Goal: Task Accomplishment & Management: Complete application form

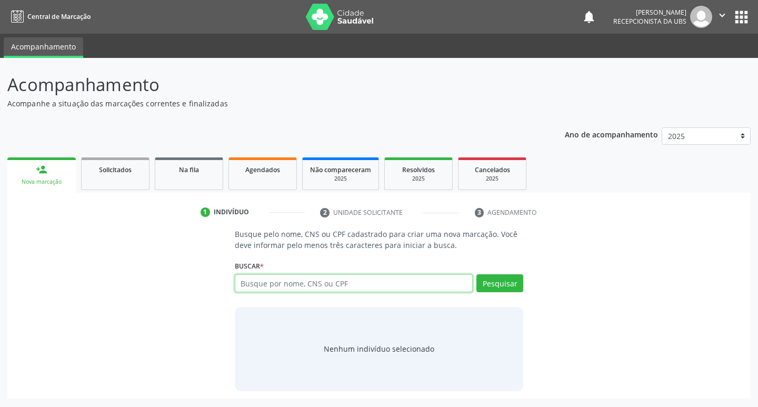
click at [324, 281] on input "text" at bounding box center [354, 283] width 239 height 18
type input "704602675788726"
click at [495, 286] on button "Pesquisar" at bounding box center [499, 283] width 47 height 18
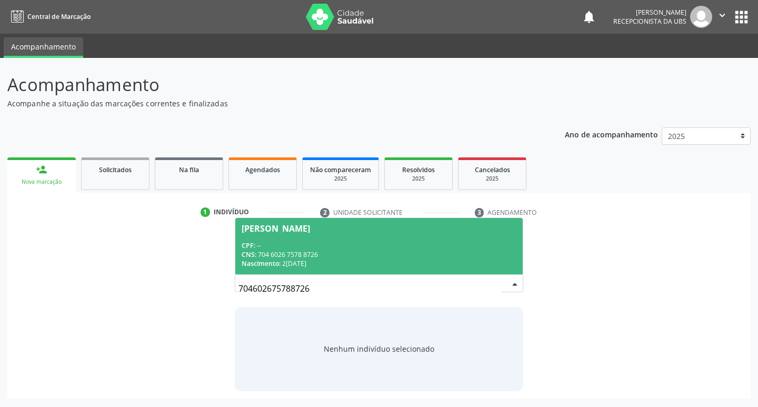
click at [298, 253] on div "CNS: 704 6026 7578 8726" at bounding box center [379, 254] width 275 height 9
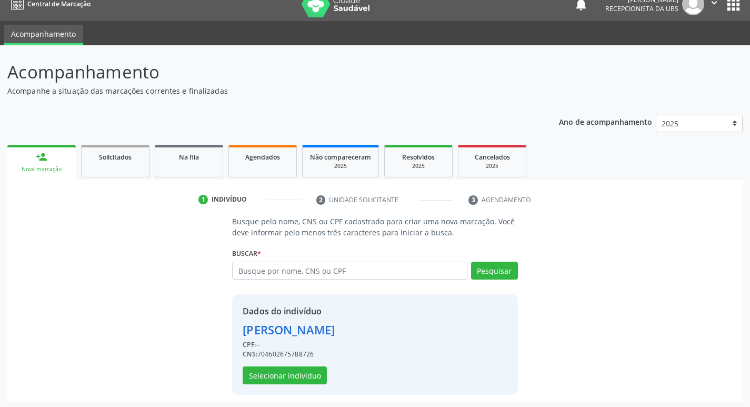
scroll to position [15, 0]
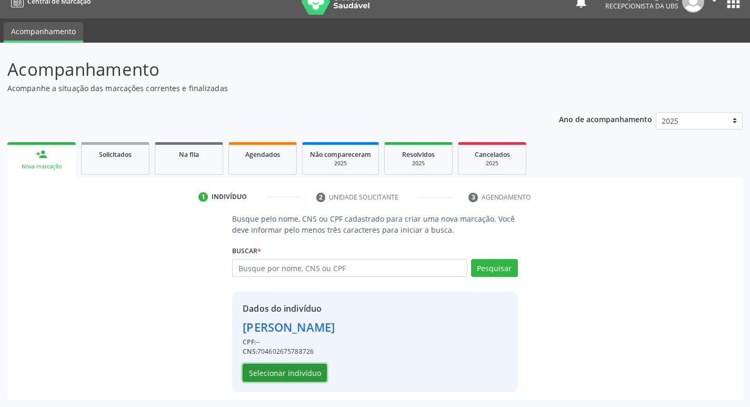
click at [303, 375] on button "Selecionar indivíduo" at bounding box center [285, 373] width 84 height 18
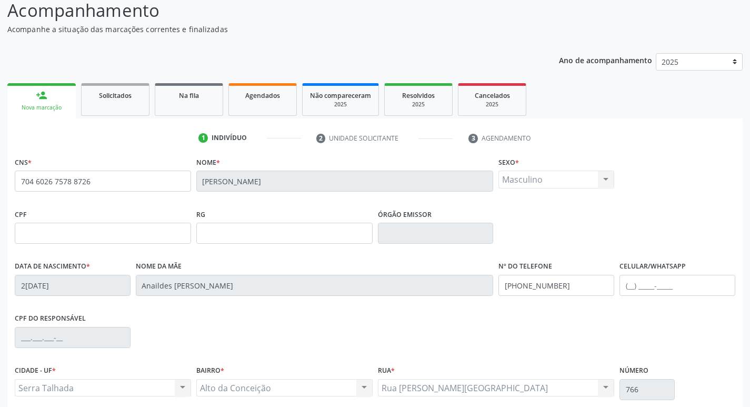
scroll to position [164, 0]
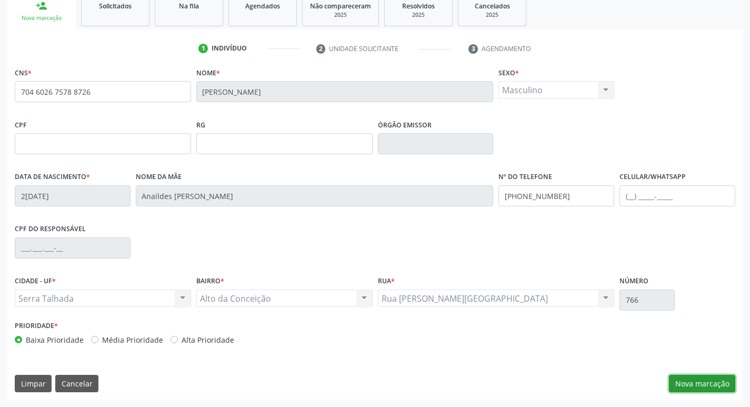
click at [702, 384] on button "Nova marcação" at bounding box center [702, 384] width 66 height 18
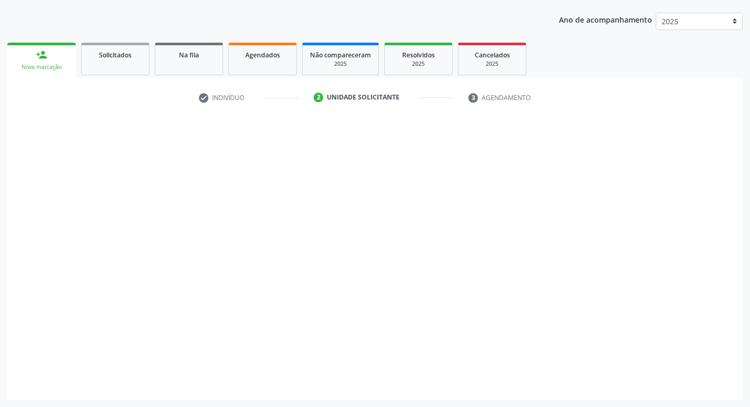
scroll to position [115, 0]
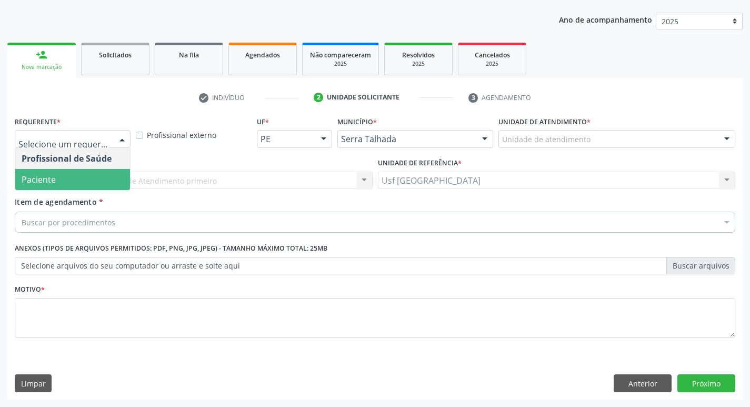
click at [51, 175] on span "Paciente" at bounding box center [39, 180] width 34 height 12
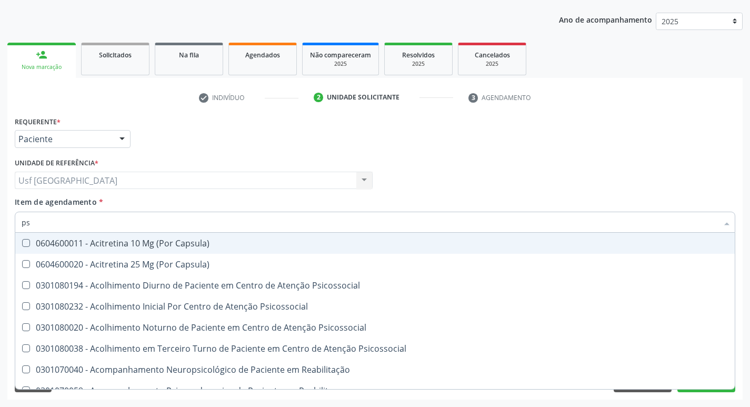
type input "psa"
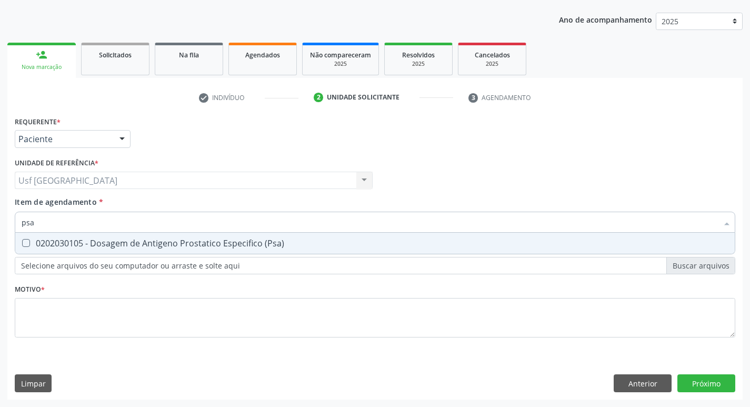
click at [104, 241] on div "0202030105 - Dosagem de Antigeno Prostatico Especifico (Psa)" at bounding box center [375, 243] width 707 height 8
checkbox \(Psa\) "true"
type input "ps"
checkbox \(Psa\) "false"
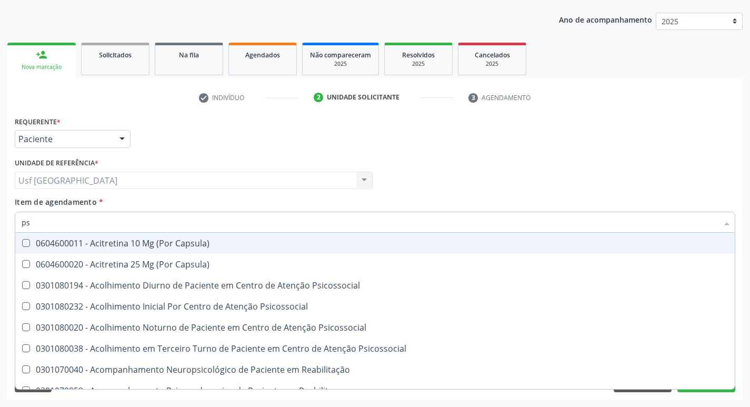
type input "p"
checkbox \(Psa\) "false"
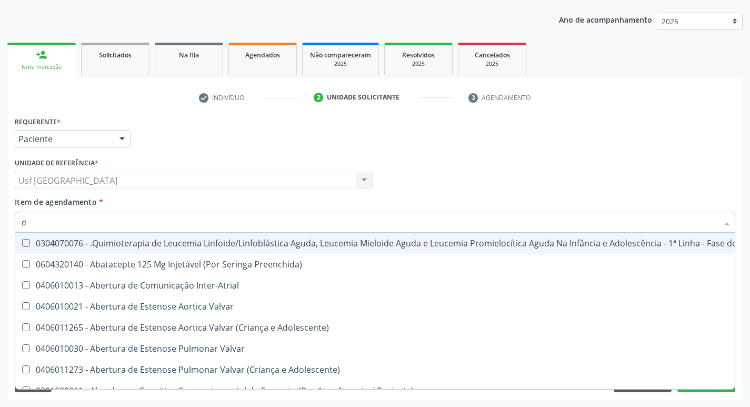
type input "do"
checkbox Cgbp "true"
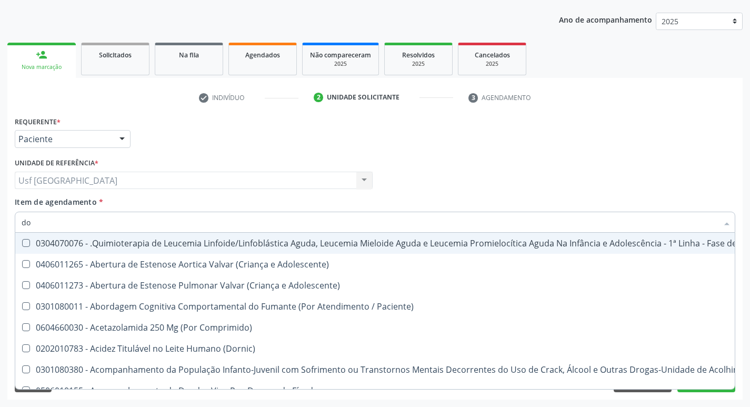
type input "dos"
checkbox Queimado "true"
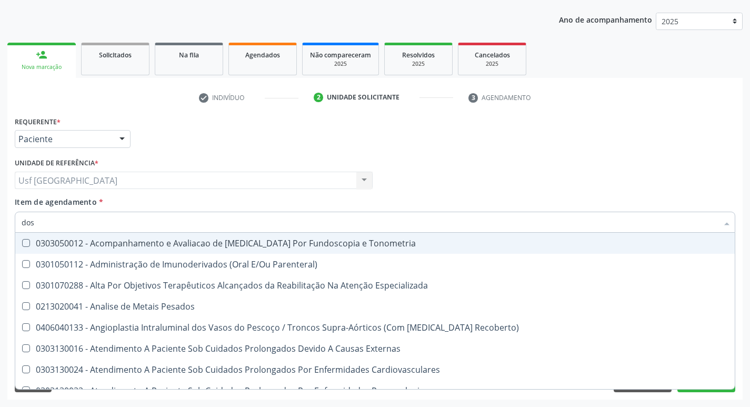
type input "dosa"
checkbox \(Qualitativo\) "true"
checkbox \(Psa\) "false"
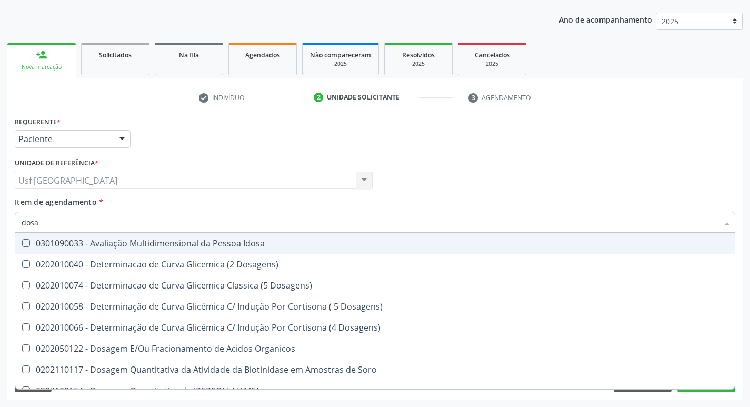
type input "dosag"
checkbox Triciclicos "true"
checkbox \(Psa\) "false"
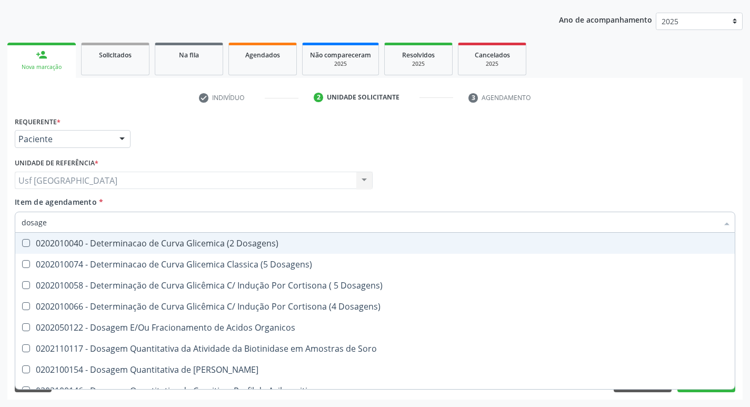
type input "dosagem"
checkbox Anti-Achr "true"
checkbox \(Psa\) "false"
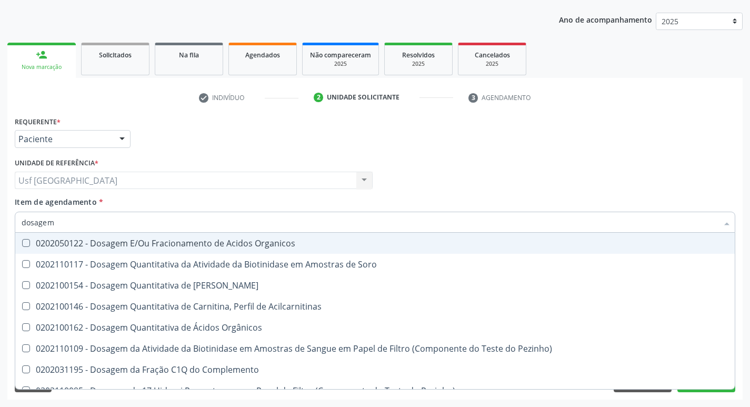
type input "dosagem d"
checkbox Circulante "true"
checkbox \(Psa\) "false"
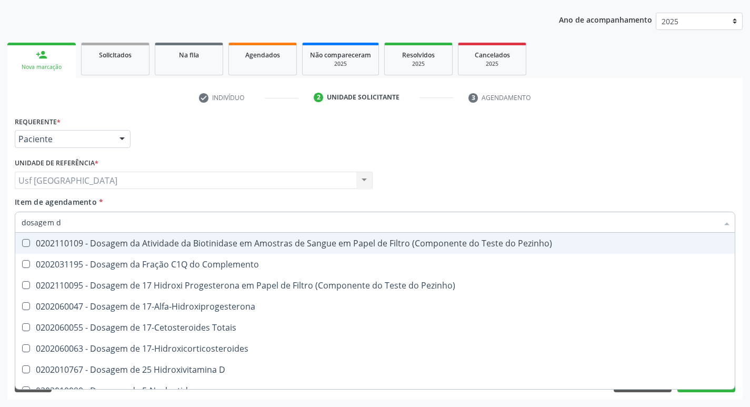
type input "dosagem de"
checkbox Iga "true"
checkbox \(Psa\) "false"
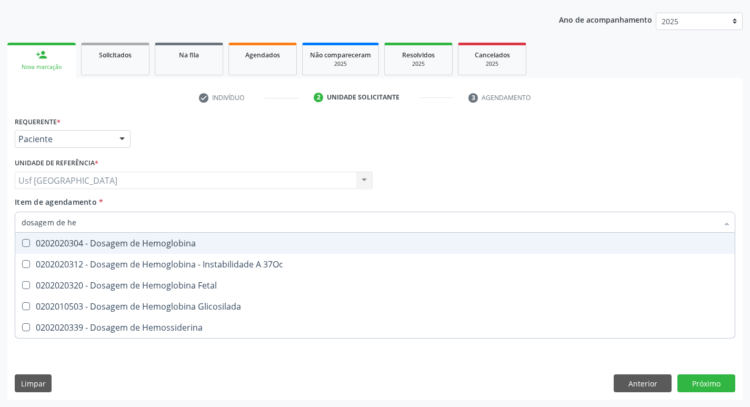
type input "dosagem de hem"
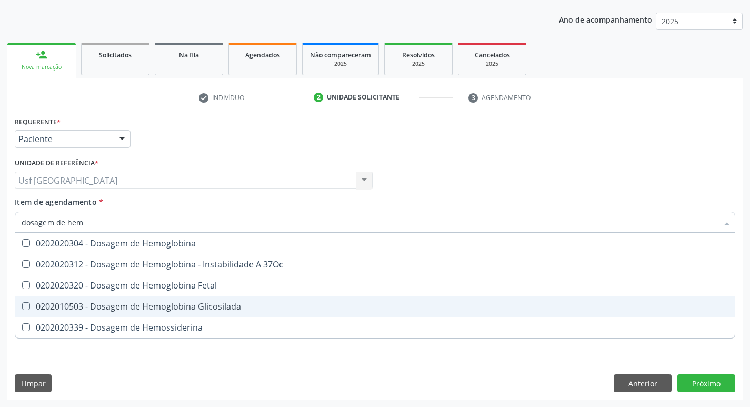
click at [146, 306] on div "0202010503 - Dosagem de Hemoglobina Glicosilada" at bounding box center [375, 306] width 707 height 8
checkbox Glicosilada "true"
type input "d"
checkbox Glicosilada "false"
checkbox Hemossiderina "false"
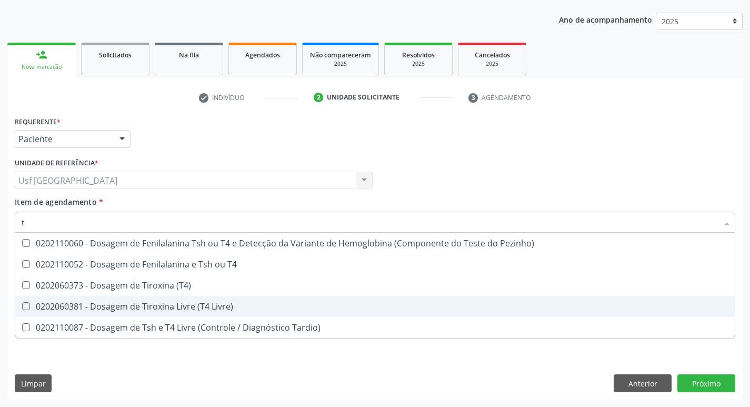
type input "t4"
click at [157, 307] on div "0202060381 - Dosagem de Tiroxina Livre (T4 Livre)" at bounding box center [375, 306] width 707 height 8
checkbox Livre\) "true"
type input "t"
checkbox Livre\) "false"
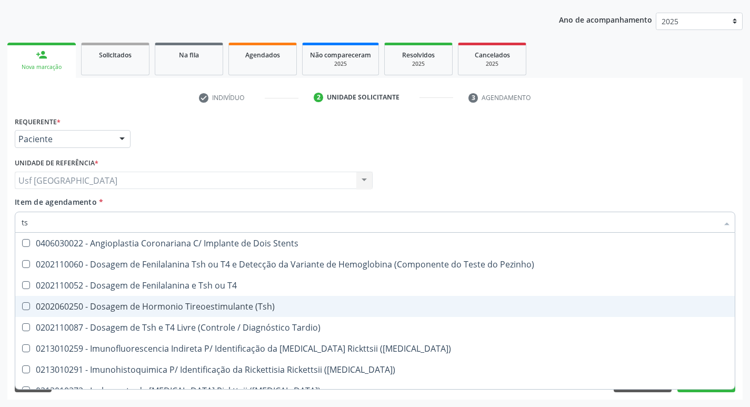
type input "tsh"
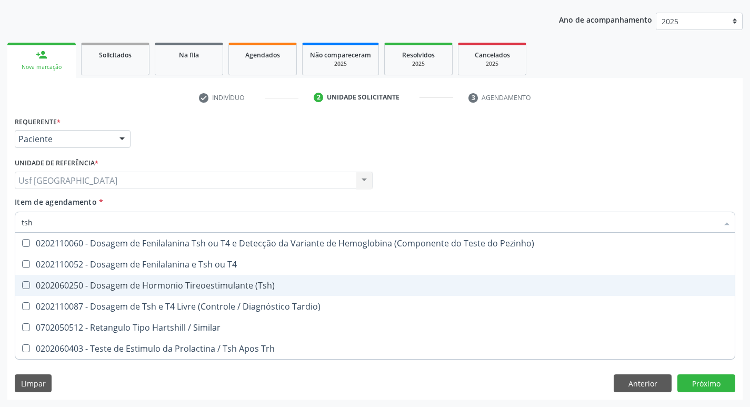
click at [194, 290] on div "0202060250 - Dosagem de Hormonio Tireoestimulante (Tsh)" at bounding box center [375, 285] width 707 height 8
checkbox \(Tsh\) "true"
type input "ts"
checkbox \(Tsh\) "false"
checkbox Tardio\) "true"
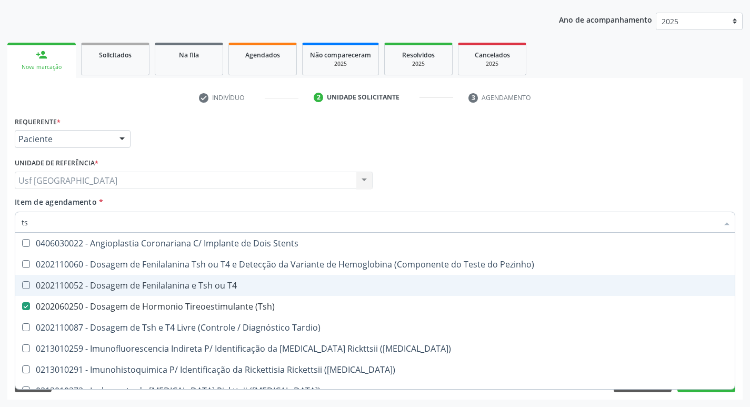
type input "t"
checkbox \(Tsh\) "false"
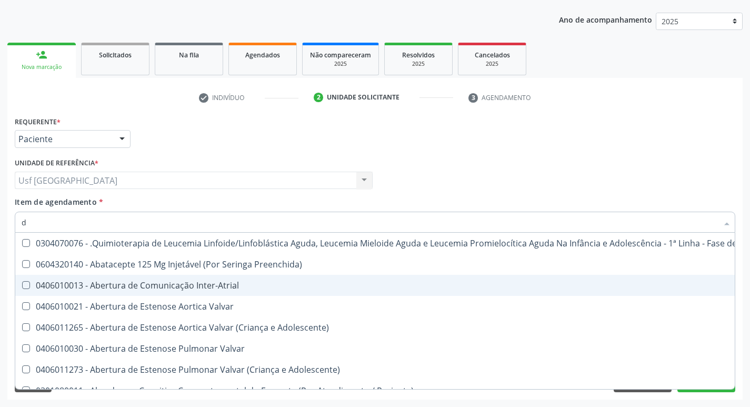
type input "do"
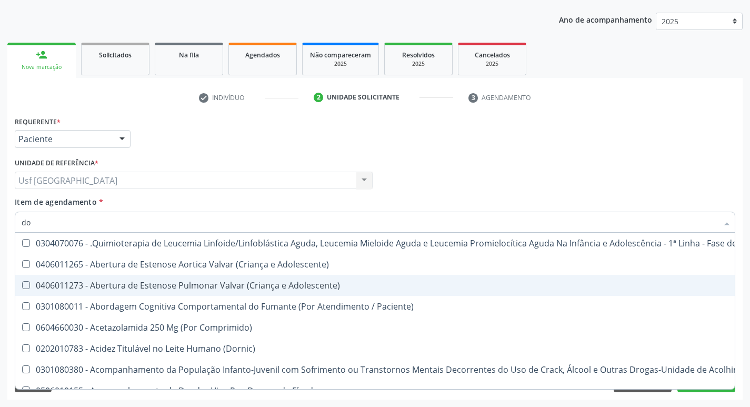
checkbox \(Psa\) "true"
checkbox Glicosilada "true"
checkbox \(Tsh\) "true"
checkbox Livre\) "true"
type input "dos"
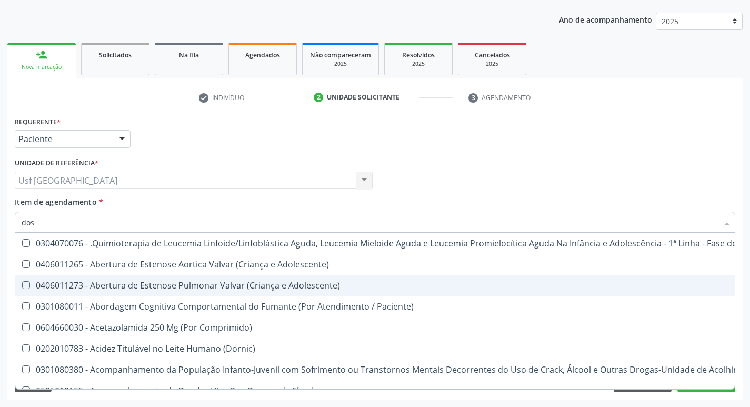
checkbox Queimado "true"
checkbox Ejaculadores "true"
checkbox \(Liquido\) "true"
checkbox Charnley "true"
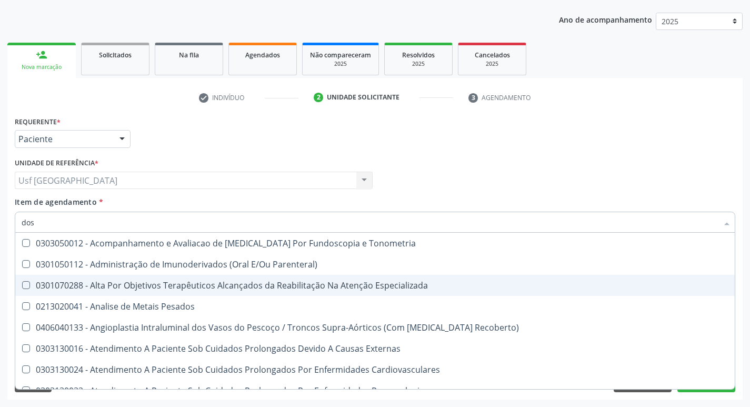
type input "dosa"
checkbox \(Qualitativo\) "true"
checkbox \(Psa\) "false"
checkbox Cortisol "true"
checkbox Crioaglutinina "true"
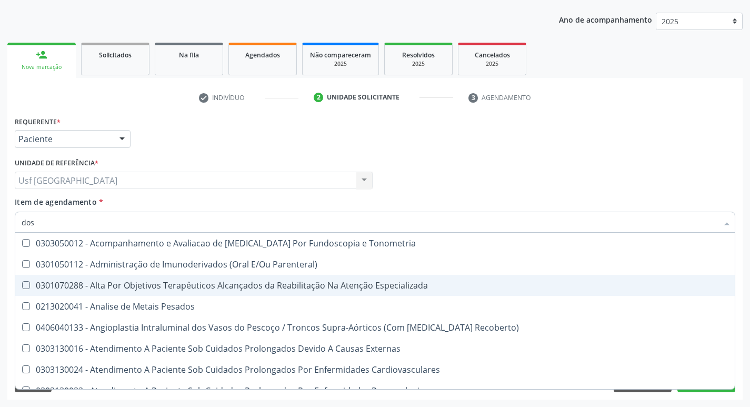
checkbox 37Oc "true"
checkbox Glicosilada "false"
checkbox \(Tsh\) "false"
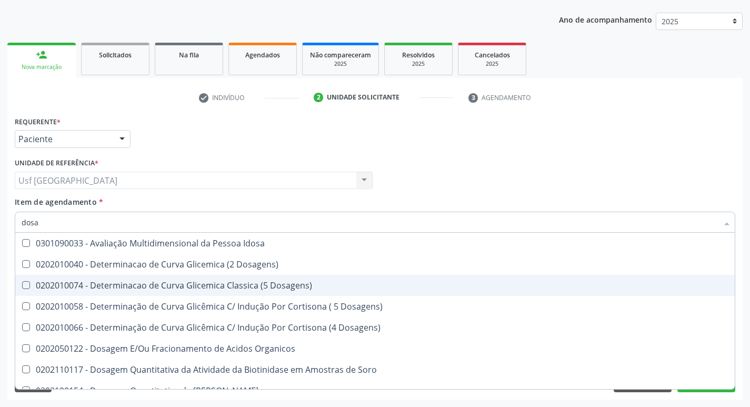
type input "dosag"
checkbox Triciclicos "true"
checkbox \(Psa\) "false"
checkbox Fetal "true"
checkbox Glicosilada "false"
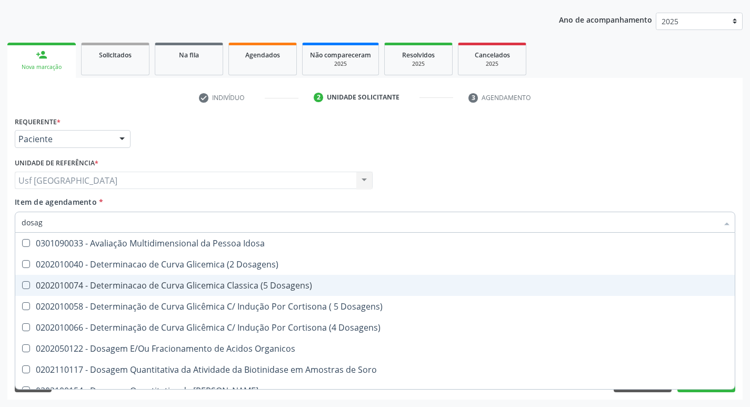
checkbox \(Lh\) "true"
checkbox \(Tsh\) "false"
checkbox \(T4\) "true"
checkbox Livre\) "false"
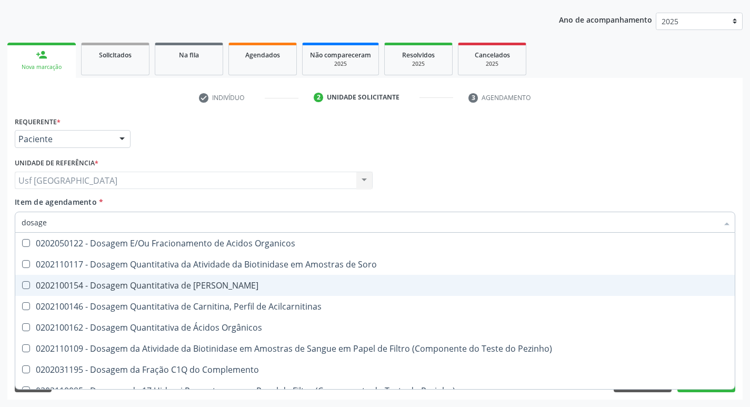
type input "dosagem"
checkbox \(Psa\) "true"
checkbox Beta-2-Microglobulina "false"
checkbox Glicosilada "true"
checkbox \(Lh\) "false"
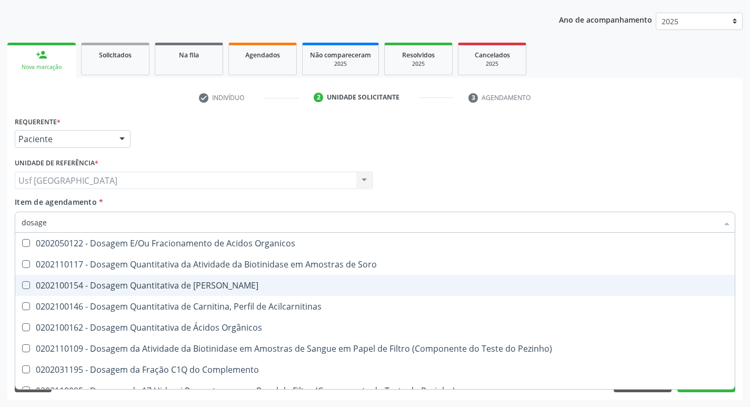
checkbox \(Tsh\) "true"
checkbox \(Igm\) "false"
checkbox Livre\) "true"
checkbox Triglicerideos "false"
type input "dosagem d"
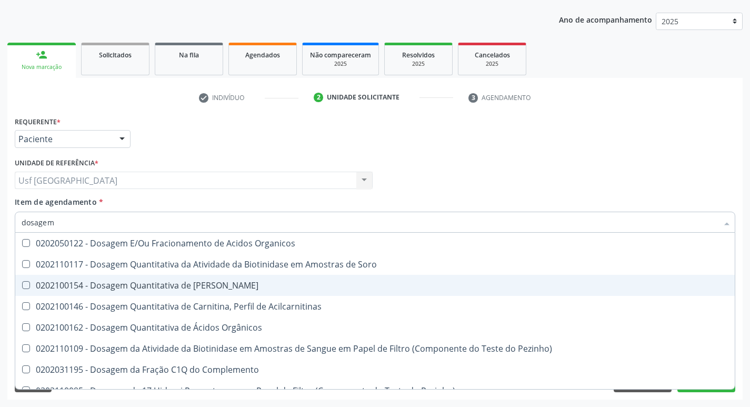
checkbox Circulante "true"
checkbox \(Psa\) "false"
checkbox Fecal "true"
checkbox \(Tsh\) "false"
checkbox Testosterona "true"
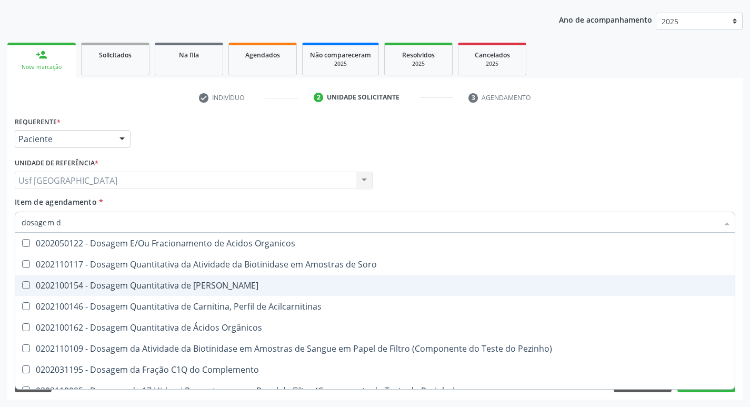
checkbox Livre\) "false"
type input "dosagem de"
checkbox Anfetaminas "true"
checkbox Circulante "false"
checkbox Tiroxina "true"
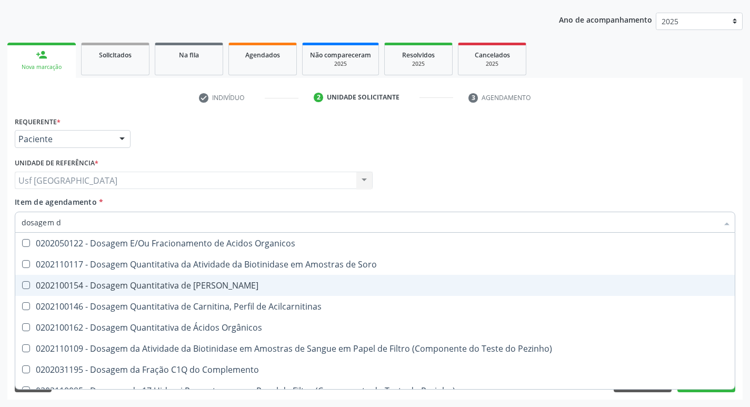
checkbox Fecal "false"
checkbox 37Oc "true"
checkbox Glicosilada "false"
checkbox Transplantado\) "true"
checkbox Testosterona "false"
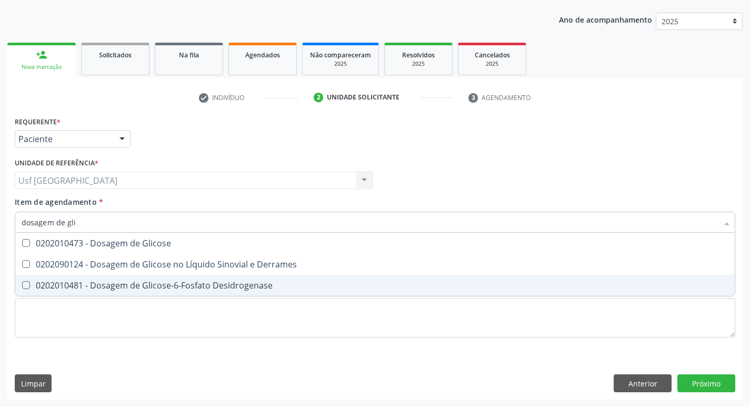
type input "dosagem de glic"
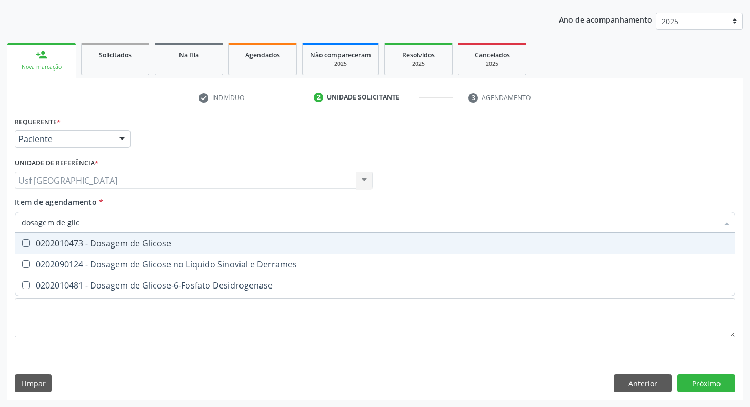
click at [217, 250] on span "0202010473 - Dosagem de Glicose" at bounding box center [375, 243] width 720 height 21
checkbox Glicose "true"
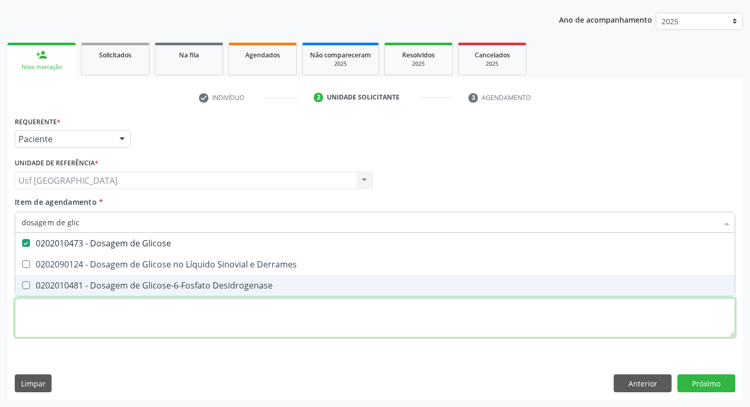
click at [154, 316] on div "Requerente * Paciente Profissional de Saúde Paciente Nenhum resultado encontrad…" at bounding box center [375, 233] width 721 height 239
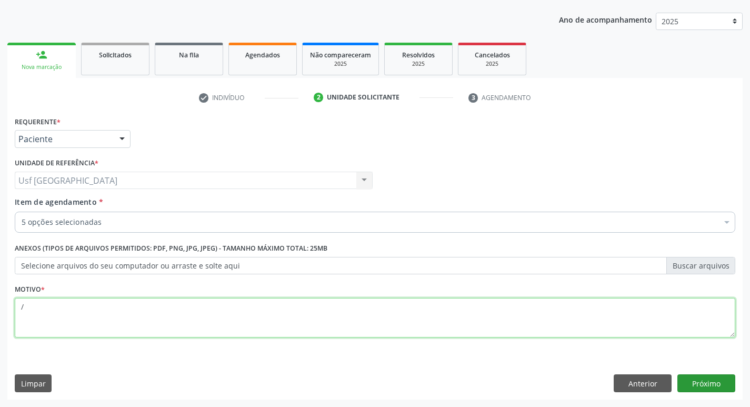
type textarea "/"
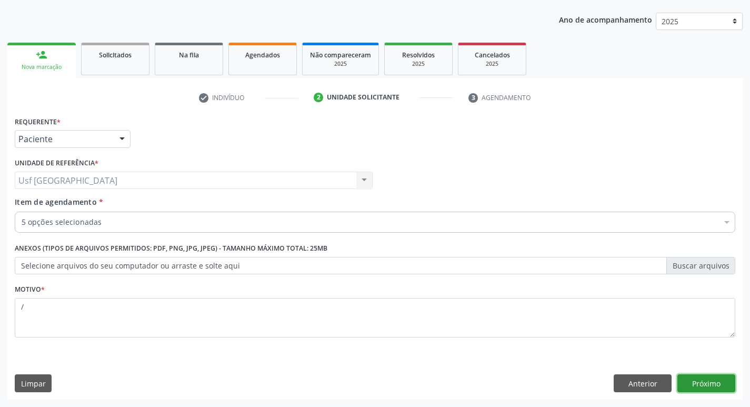
click at [686, 380] on button "Próximo" at bounding box center [707, 383] width 58 height 18
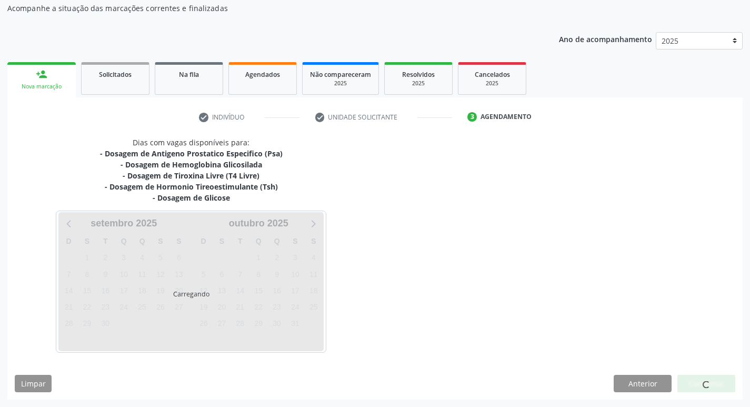
scroll to position [95, 0]
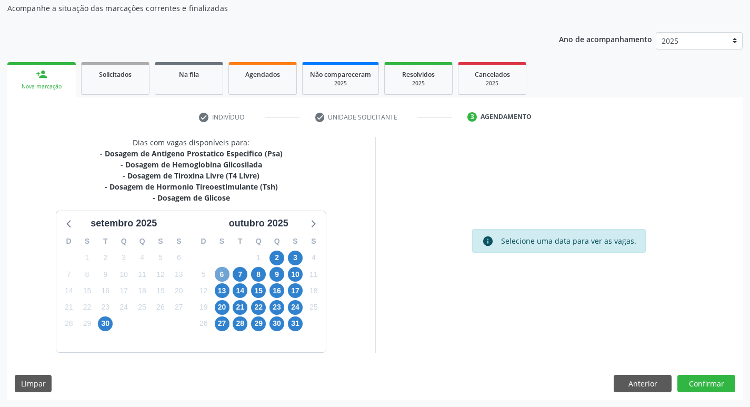
click at [221, 270] on span "6" at bounding box center [222, 274] width 15 height 15
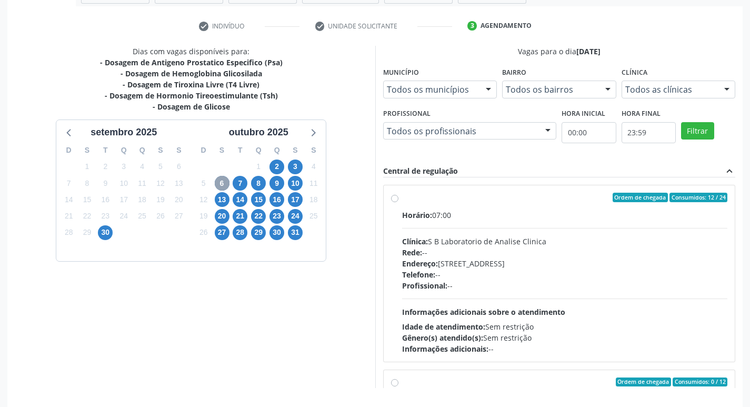
scroll to position [201, 0]
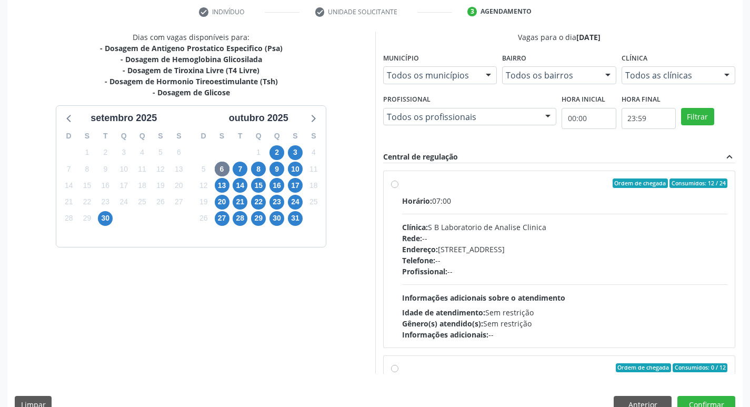
click at [402, 184] on label "Ordem de chegada Consumidos: 12 / 24 Horário: 07:00 Clínica: S B Laboratorio de…" at bounding box center [565, 259] width 326 height 162
click at [398, 184] on input "Ordem de chegada Consumidos: 12 / 24 Horário: 07:00 Clínica: S B Laboratorio de…" at bounding box center [394, 182] width 7 height 9
radio input "true"
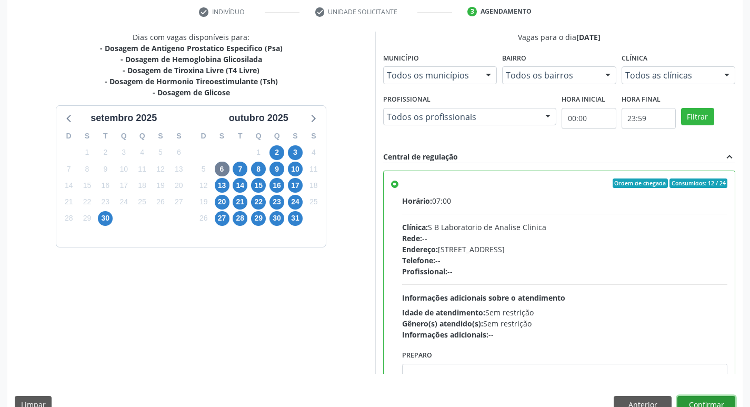
click at [697, 402] on button "Confirmar" at bounding box center [707, 405] width 58 height 18
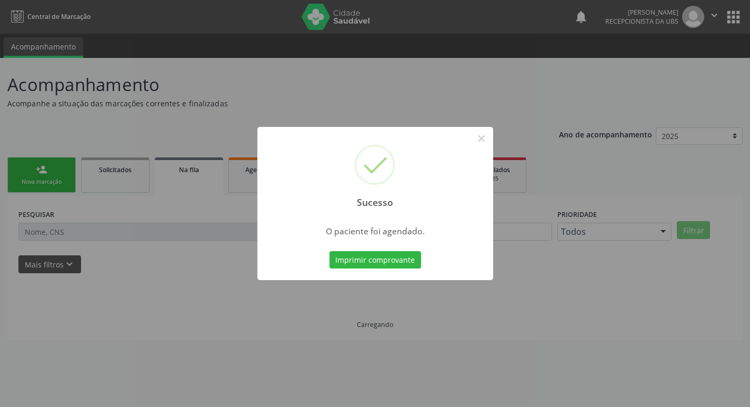
scroll to position [0, 0]
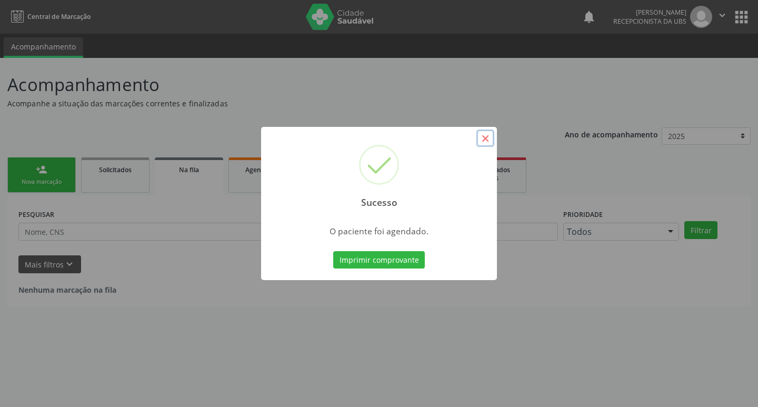
click at [483, 140] on button "×" at bounding box center [485, 139] width 18 height 18
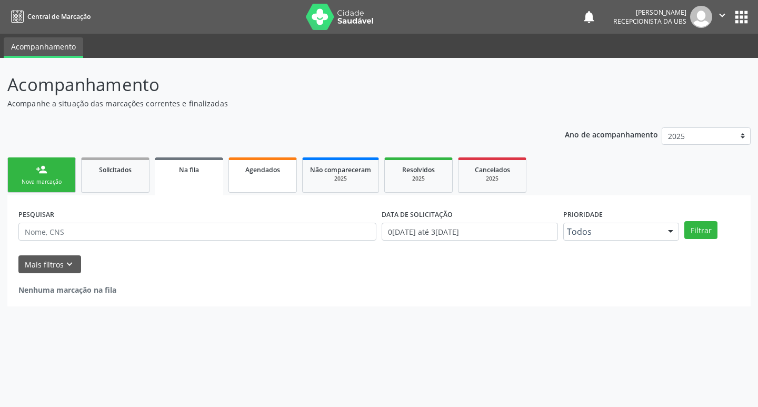
click at [264, 184] on link "Agendados" at bounding box center [263, 174] width 68 height 35
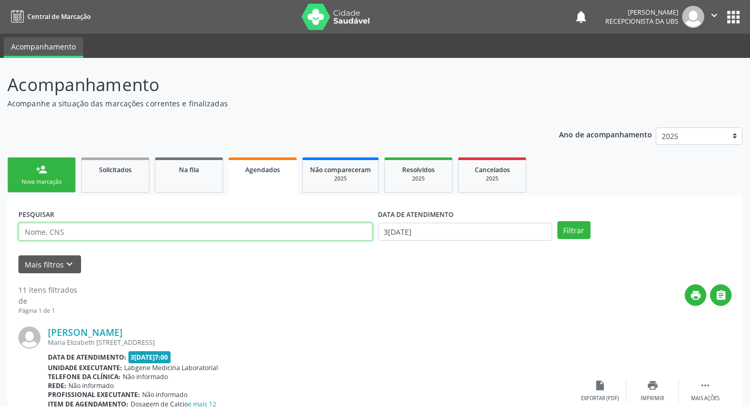
click at [114, 236] on input "text" at bounding box center [195, 232] width 354 height 18
type input "edson"
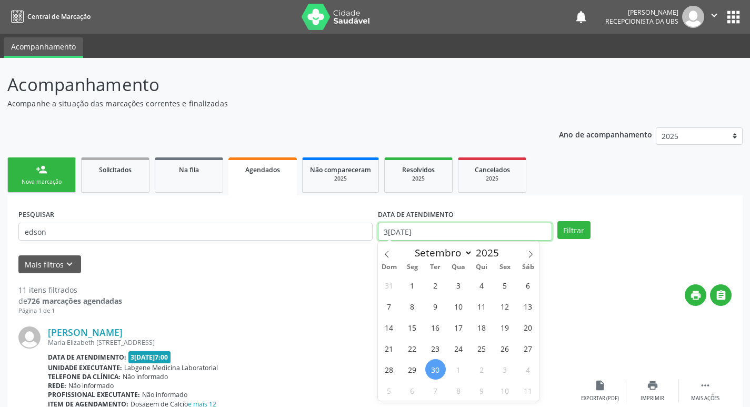
click at [458, 238] on input "3[DATE]" at bounding box center [465, 232] width 174 height 18
click at [418, 394] on span "6" at bounding box center [412, 390] width 21 height 21
type input "[DATE]"
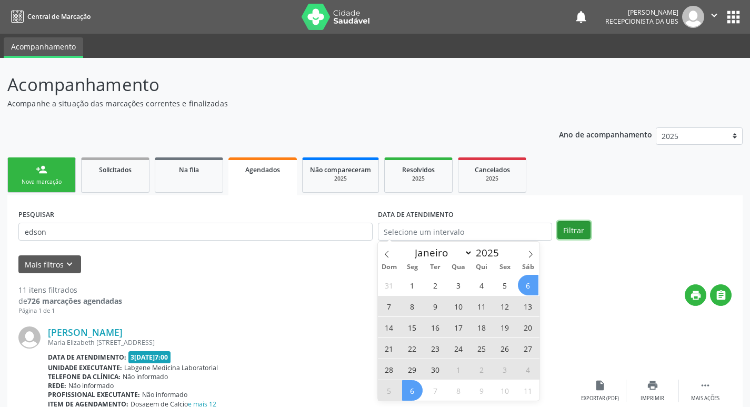
click at [578, 233] on button "Filtrar" at bounding box center [574, 230] width 33 height 18
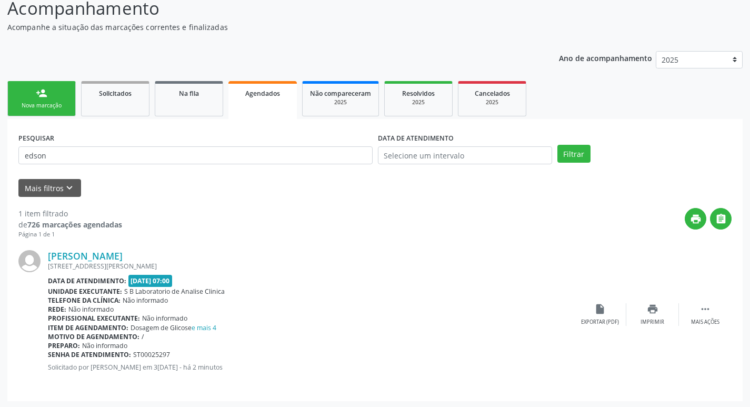
scroll to position [78, 0]
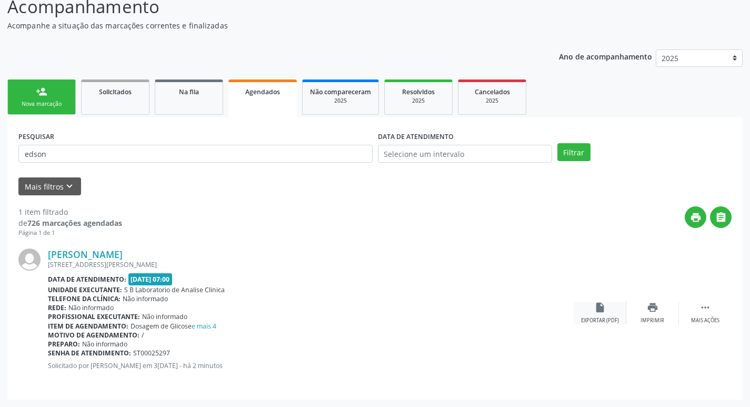
click at [609, 315] on div "insert_drive_file Exportar (PDF)" at bounding box center [600, 313] width 53 height 23
click at [52, 105] on div "Nova marcação" at bounding box center [41, 104] width 53 height 8
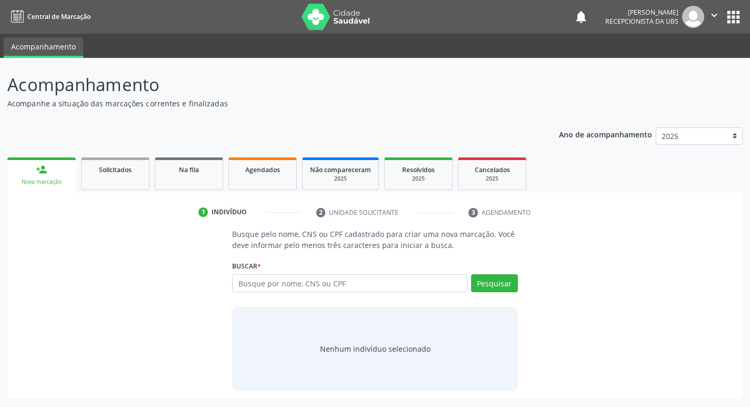
scroll to position [0, 0]
click at [297, 284] on input "text" at bounding box center [354, 283] width 239 height 18
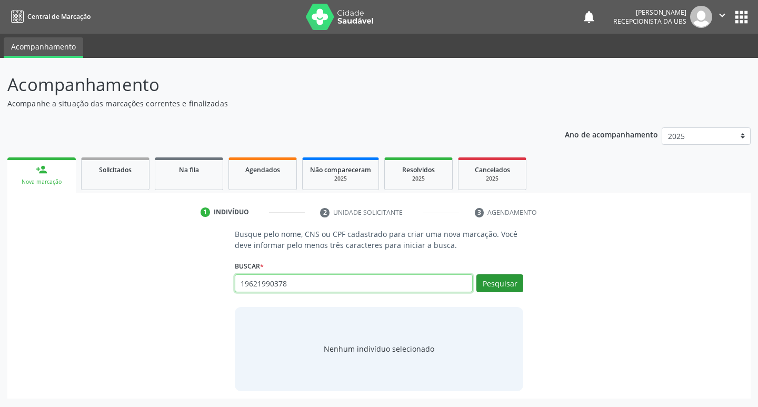
type input "19621990378"
click at [510, 280] on button "Pesquisar" at bounding box center [499, 283] width 47 height 18
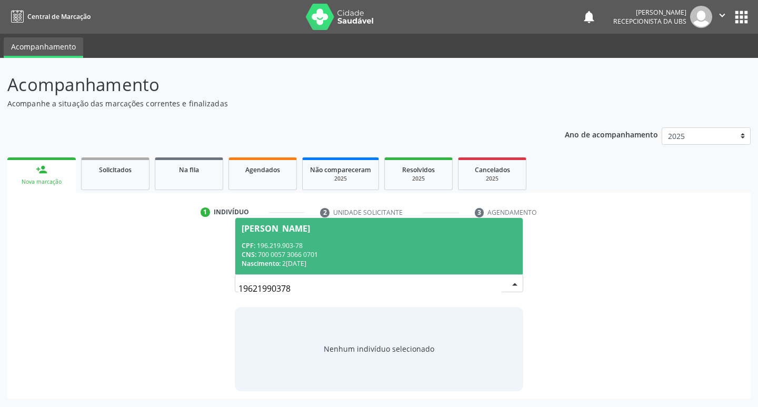
click at [290, 235] on span "[PERSON_NAME] CPF: 196.219.903-78 CNS: 700 0057 3066 0701 Nascimento: 2[DATE]" at bounding box center [379, 246] width 288 height 56
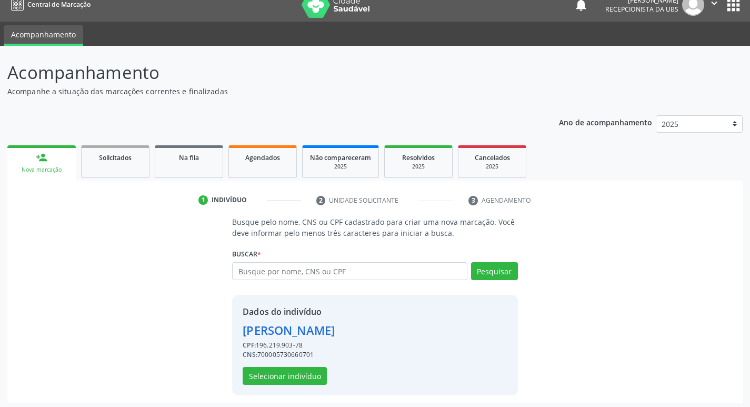
scroll to position [15, 0]
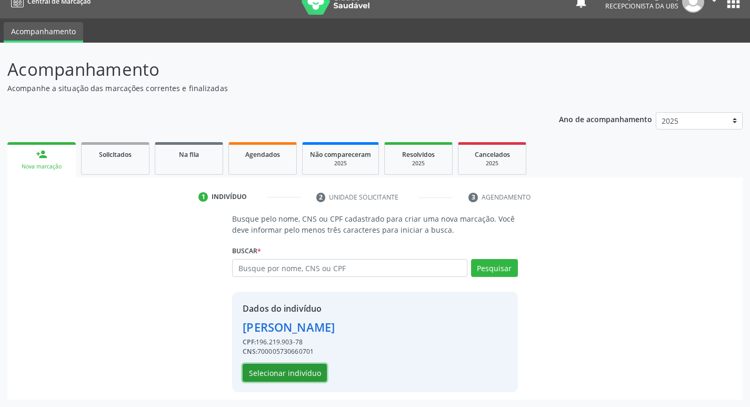
click at [297, 371] on button "Selecionar indivíduo" at bounding box center [285, 373] width 84 height 18
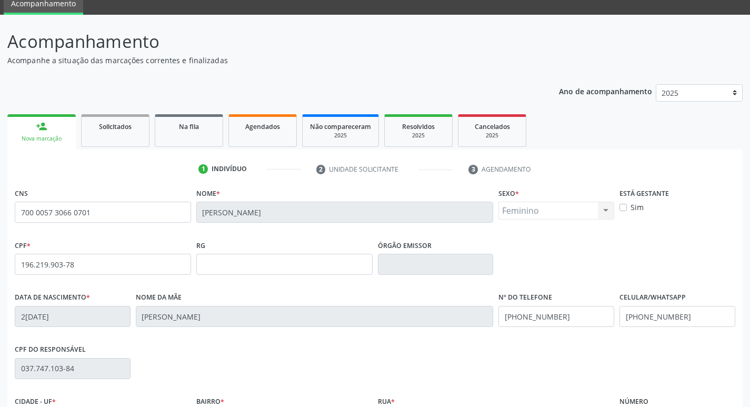
scroll to position [68, 0]
